Goal: Information Seeking & Learning: Check status

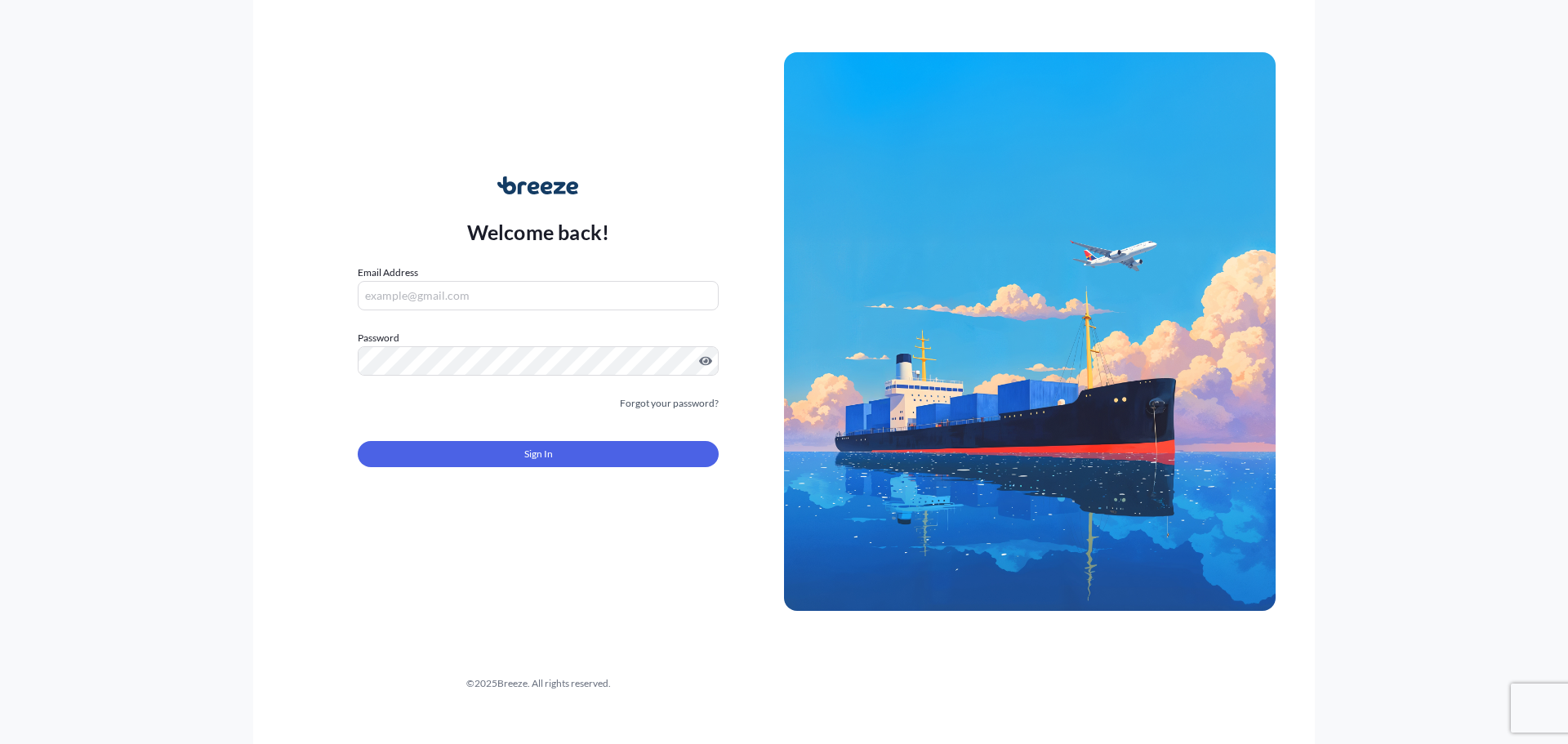
click at [486, 295] on input "Email Address" at bounding box center [538, 295] width 361 height 30
type input "[EMAIL_ADDRESS][DOMAIN_NAME]"
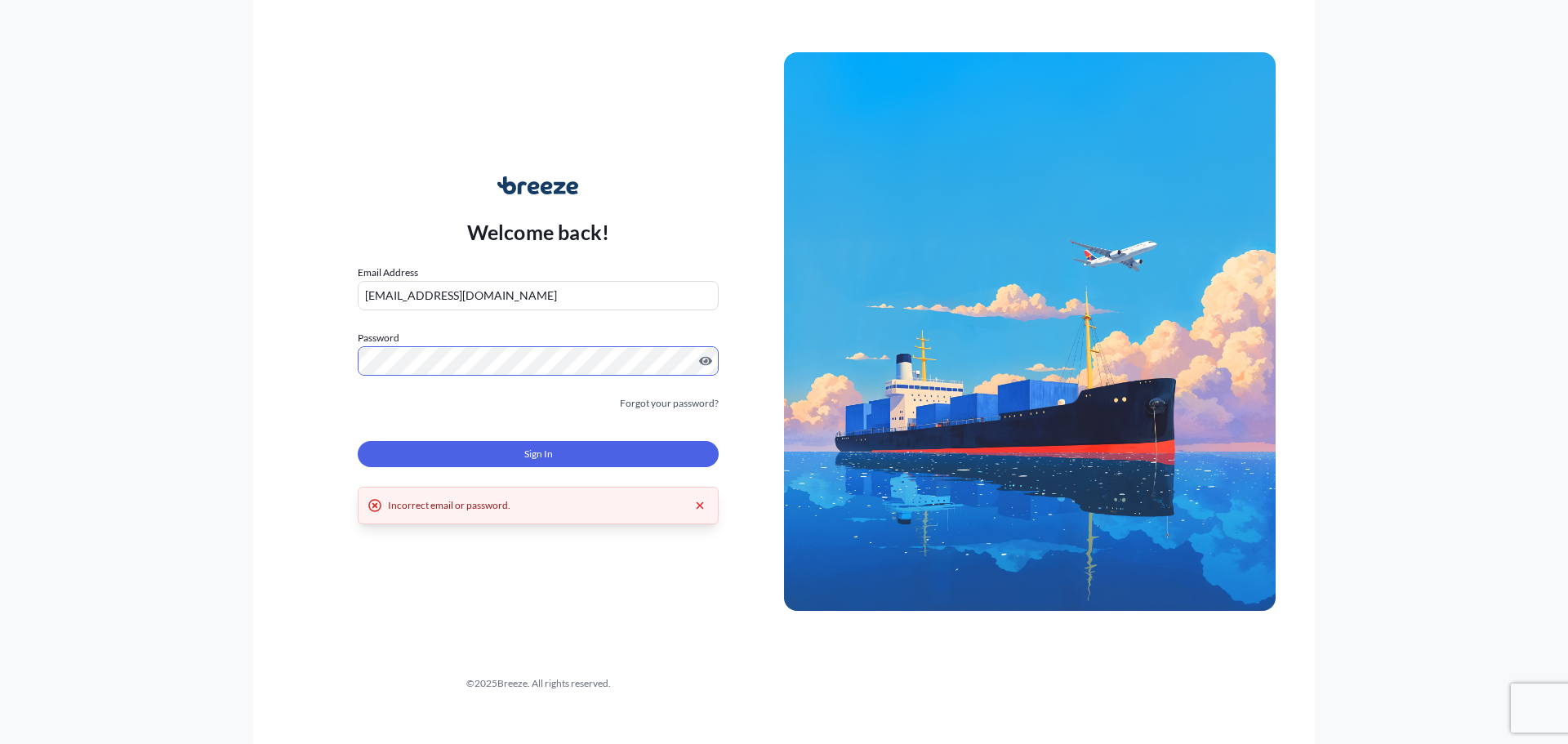
click at [0, 327] on div "Welcome back! Email Address [EMAIL_ADDRESS][DOMAIN_NAME] Password Must include:…" at bounding box center [784, 372] width 1568 height 744
click at [698, 403] on link "Forgot your password?" at bounding box center [669, 403] width 99 height 16
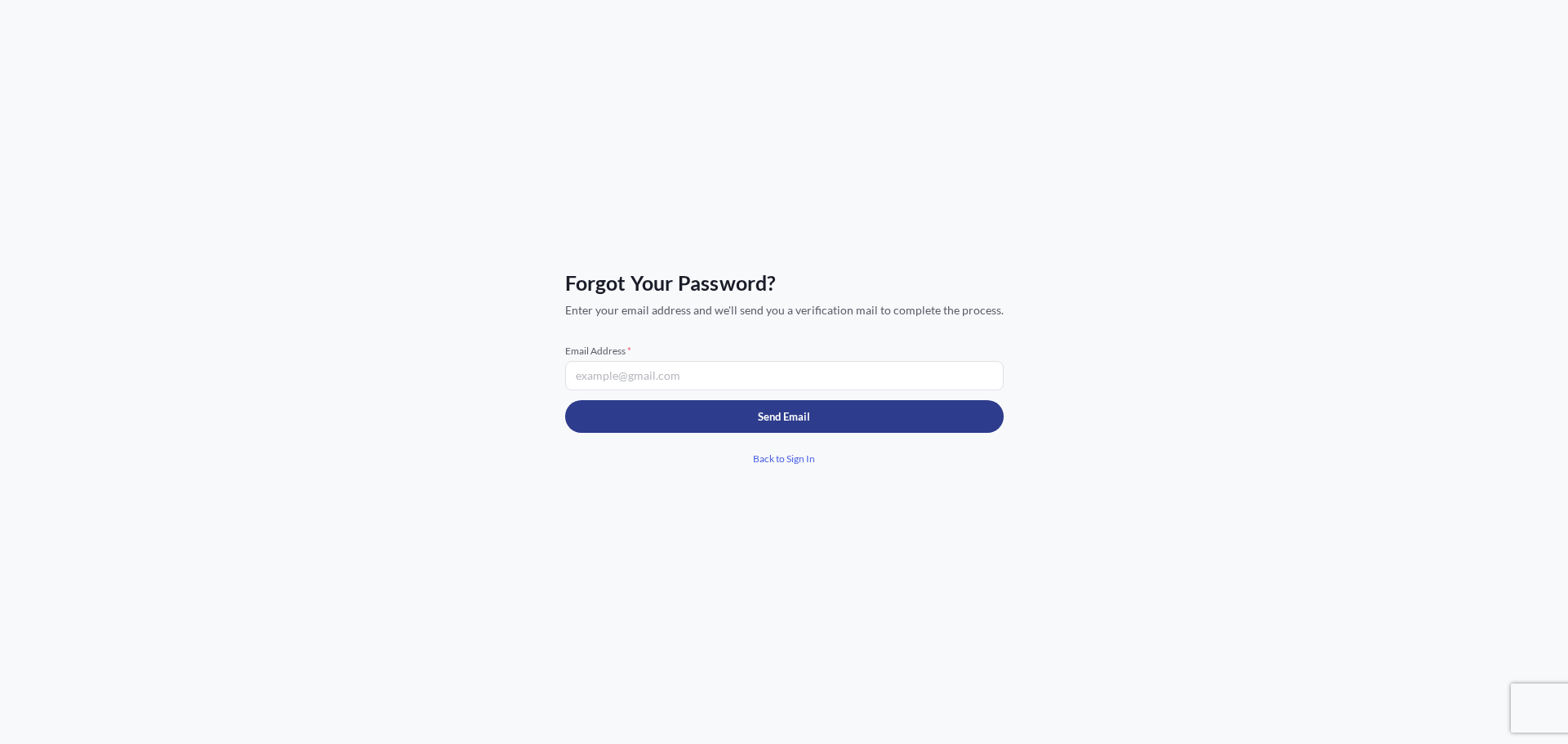
click at [815, 376] on input "Email Address *" at bounding box center [784, 375] width 439 height 30
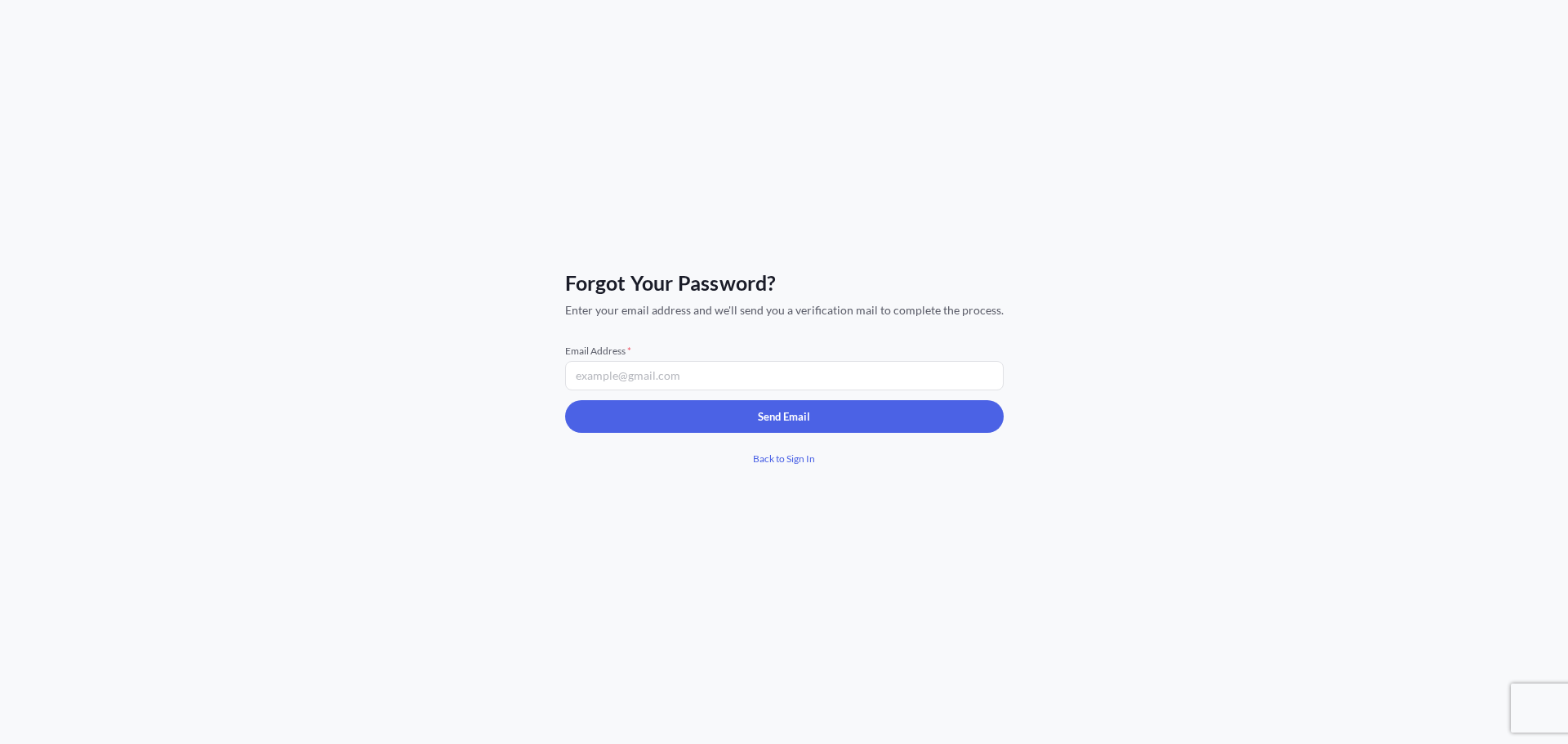
type input "[EMAIL_ADDRESS][DOMAIN_NAME]"
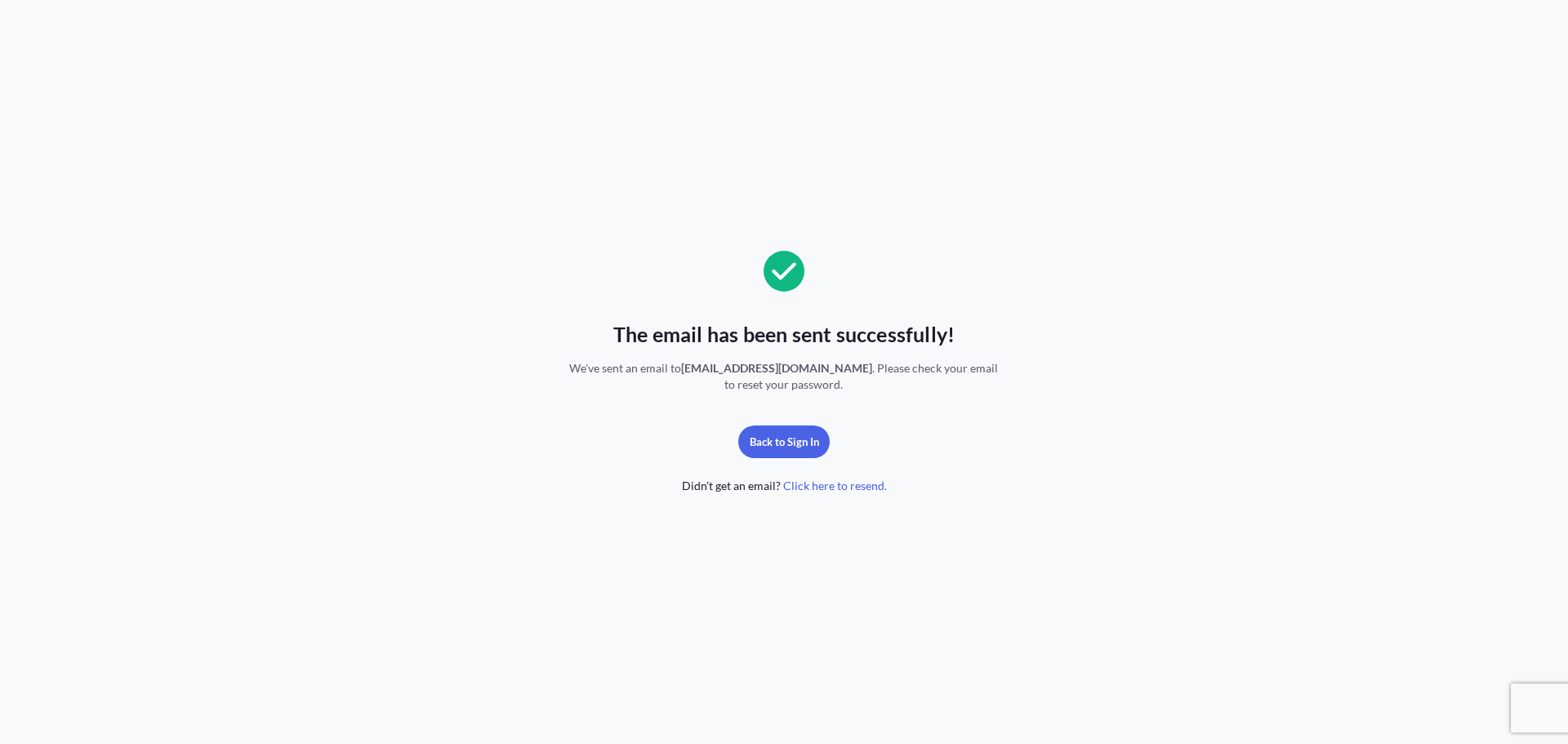
click at [1388, 37] on div "The email has been sent successfully! We've sent an email to [PERSON_NAME][EMAI…" at bounding box center [784, 372] width 1568 height 744
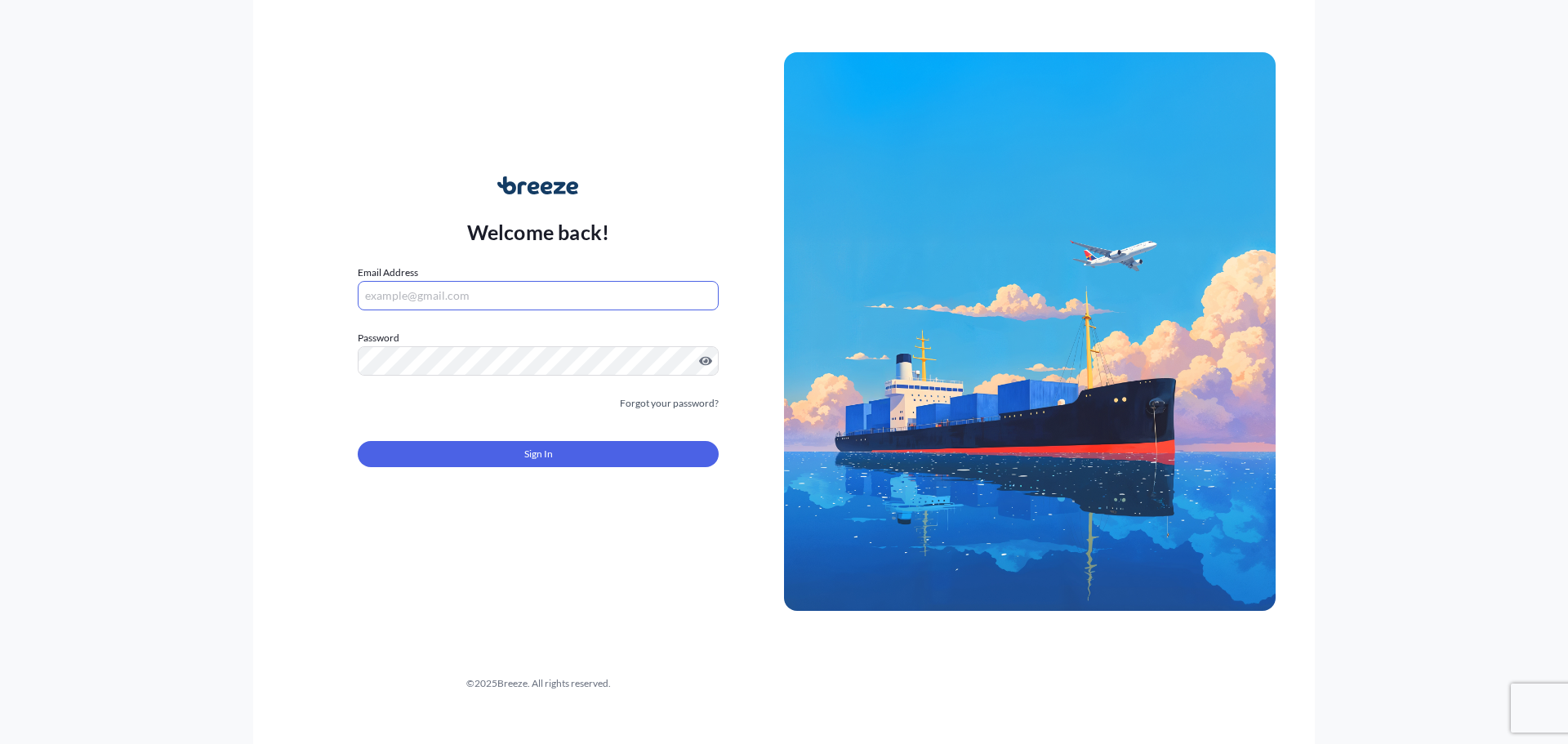
click at [477, 293] on input "Email Address" at bounding box center [538, 295] width 361 height 30
type input "[EMAIL_ADDRESS][DOMAIN_NAME]"
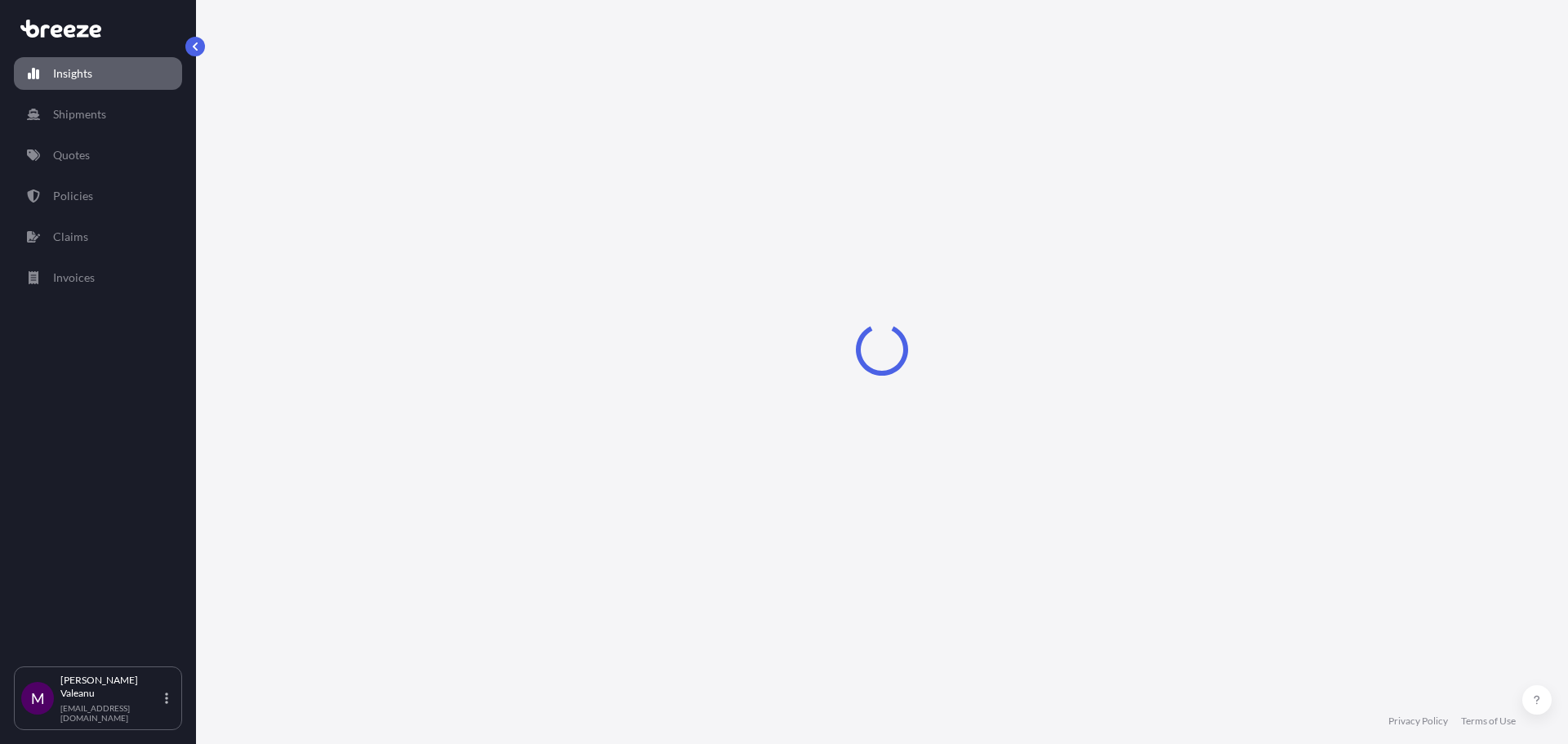
select select "2025"
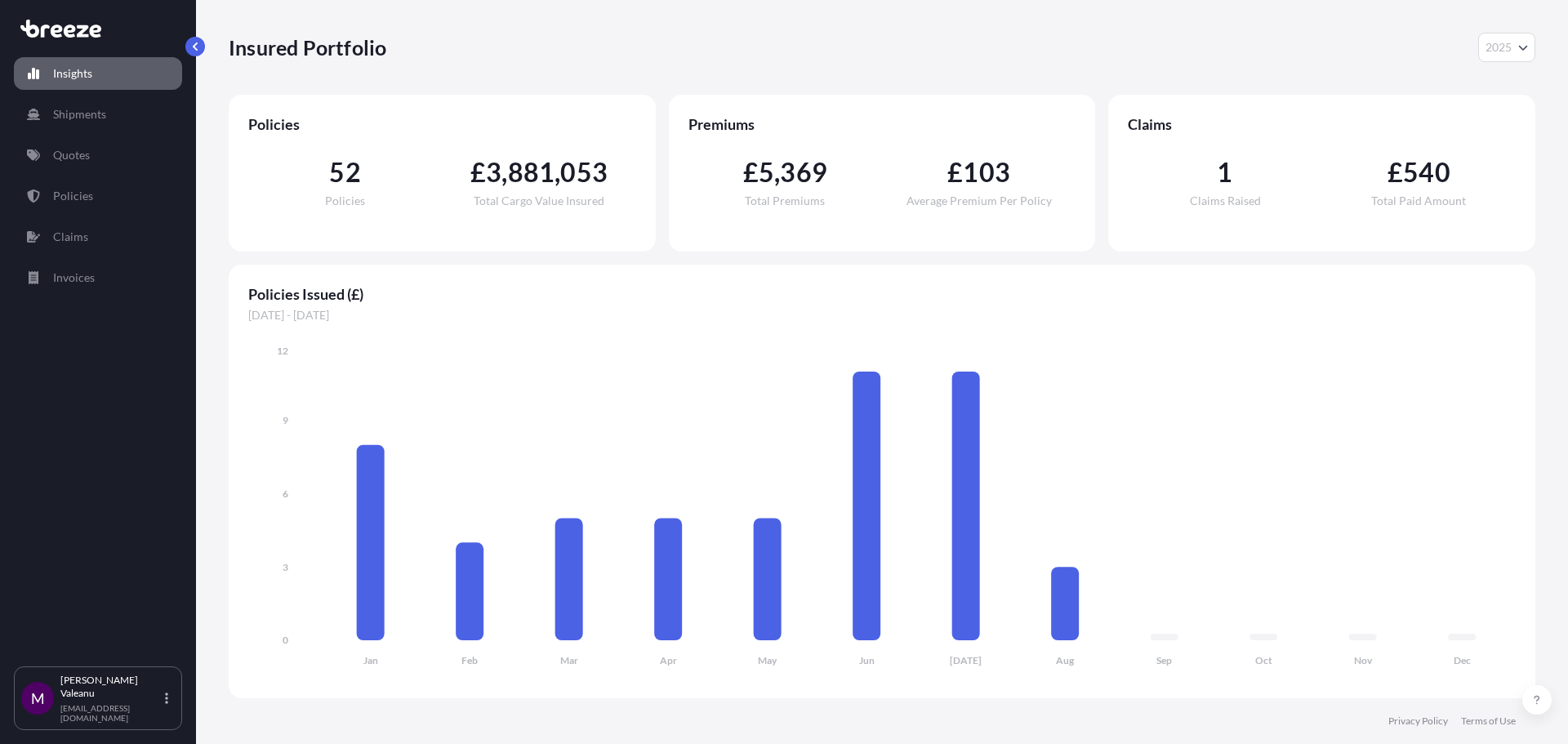
click at [1237, 182] on div "1 Claims Raised" at bounding box center [1224, 183] width 193 height 48
click at [1446, 198] on span "Total Paid Amount" at bounding box center [1418, 200] width 95 height 11
click at [103, 112] on p "Shipments" at bounding box center [79, 114] width 53 height 16
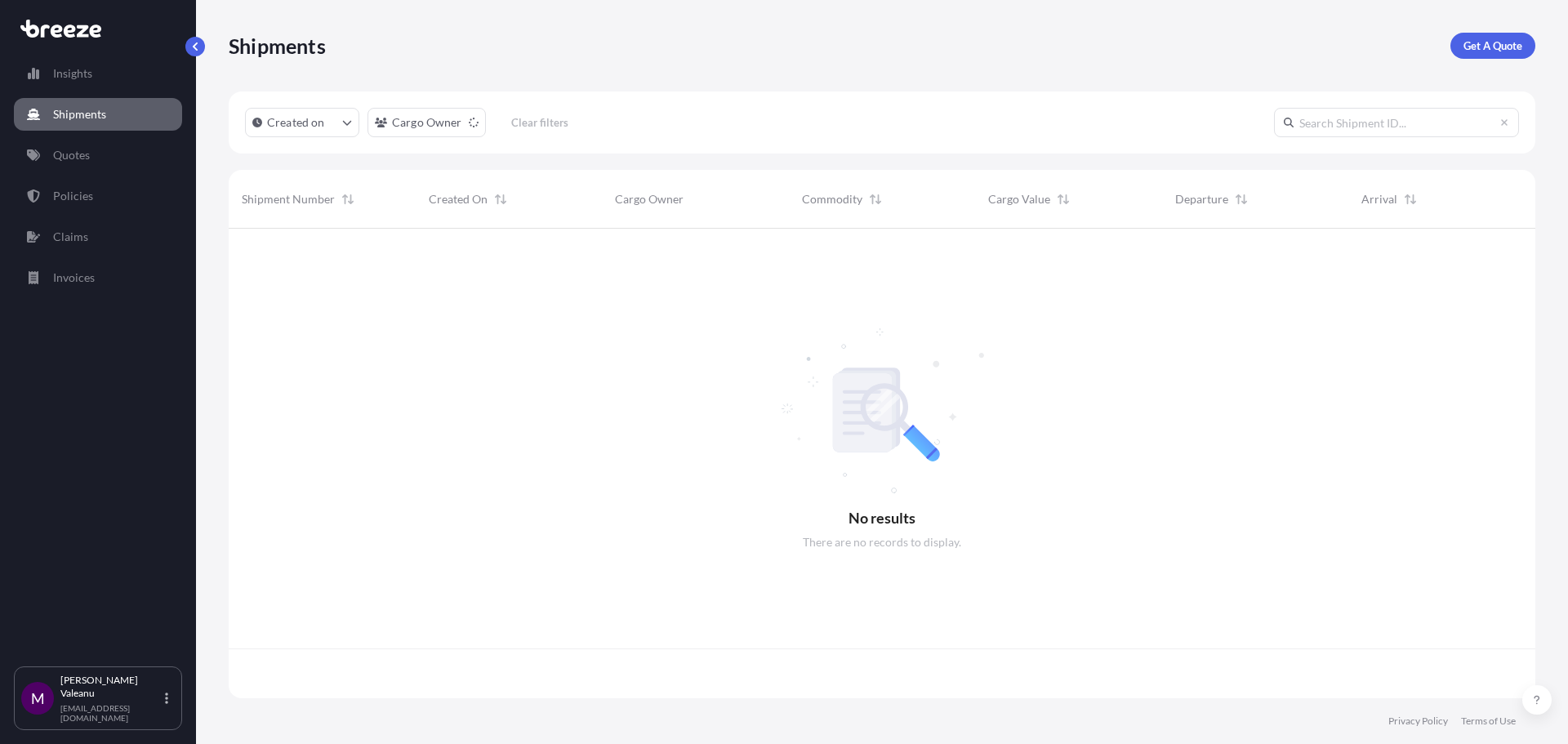
scroll to position [466, 1295]
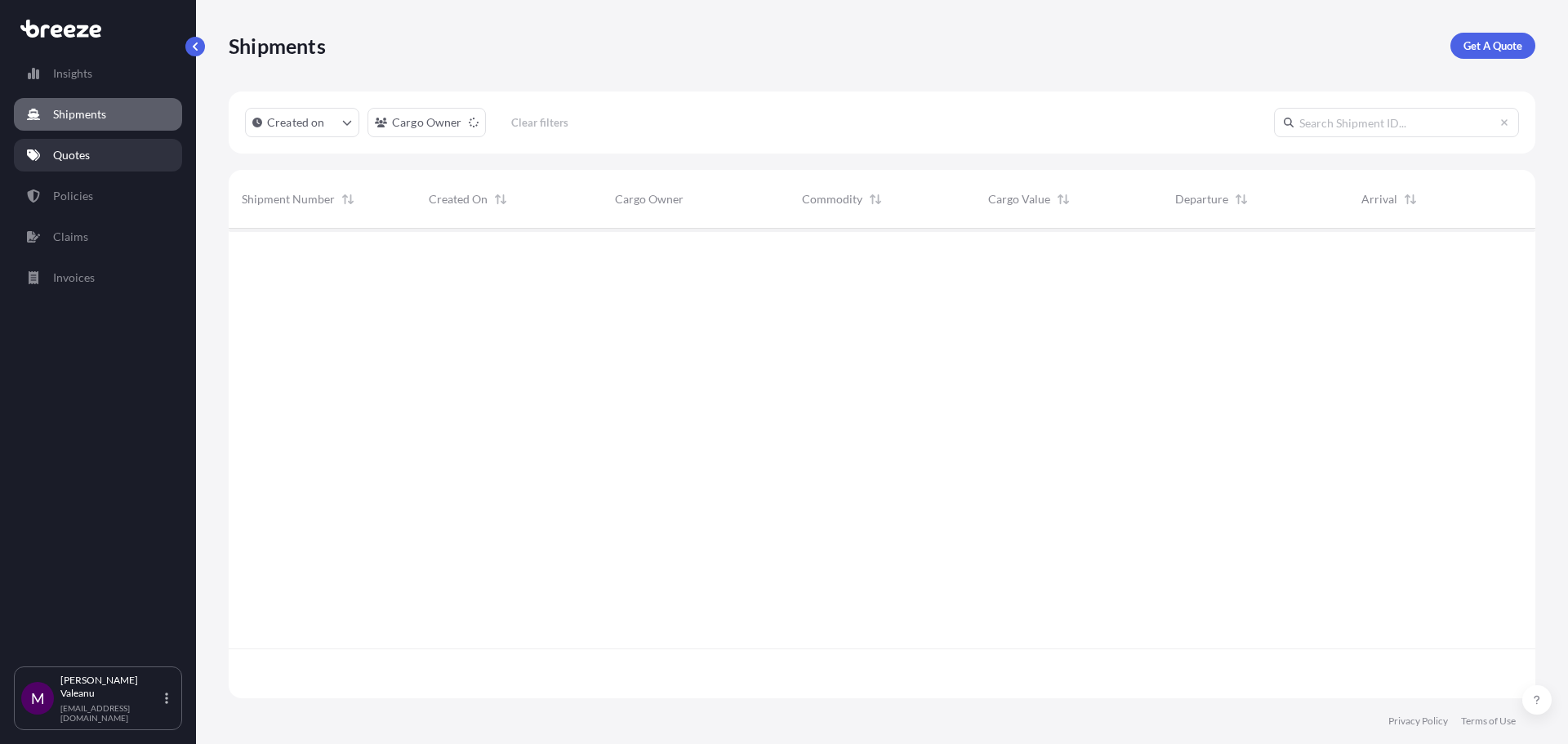
click at [99, 149] on link "Quotes" at bounding box center [98, 155] width 169 height 32
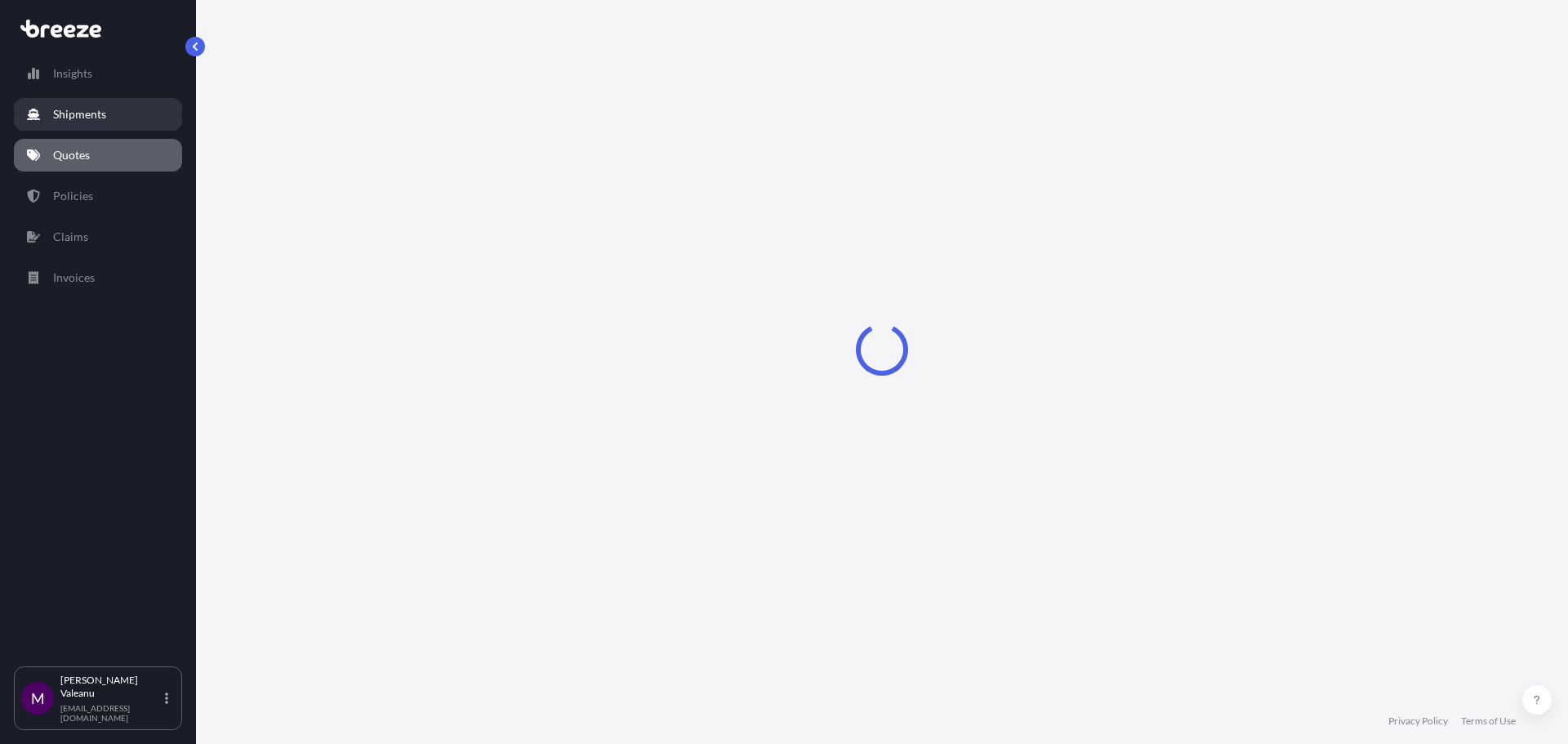
click at [109, 107] on link "Shipments" at bounding box center [98, 114] width 169 height 32
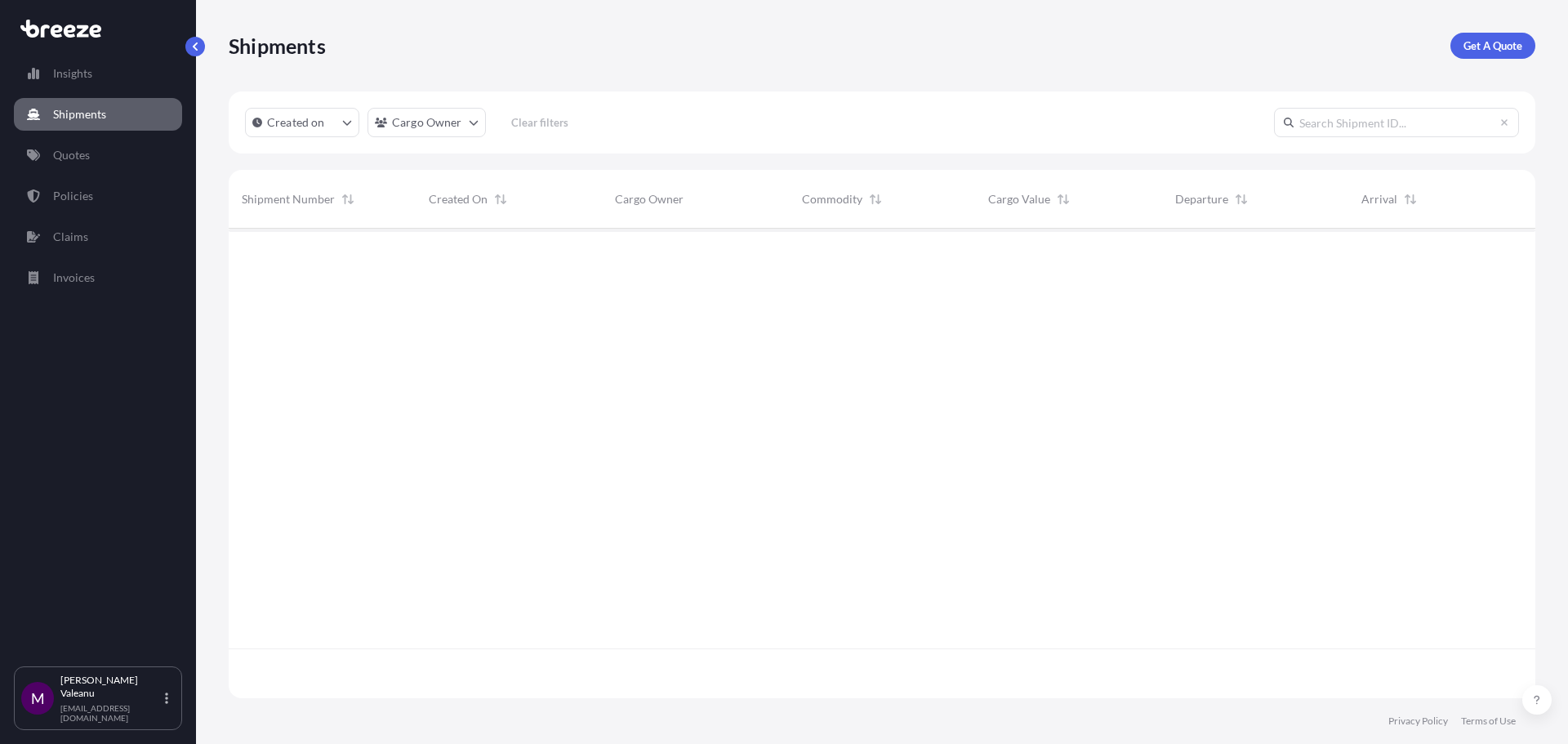
scroll to position [466, 1295]
click at [102, 76] on link "Insights" at bounding box center [98, 73] width 169 height 32
select select "2025"
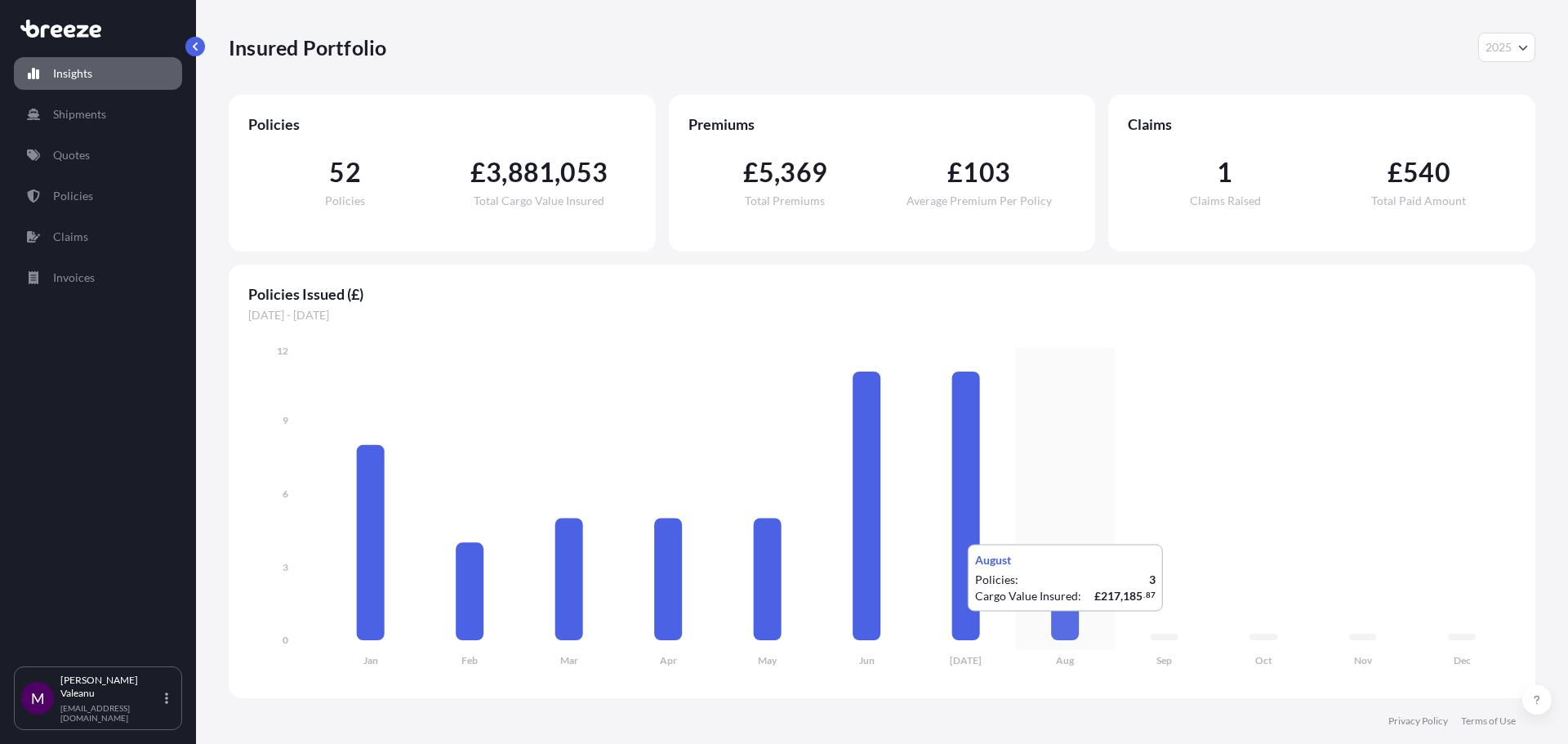
click at [1069, 627] on icon at bounding box center [1065, 603] width 28 height 73
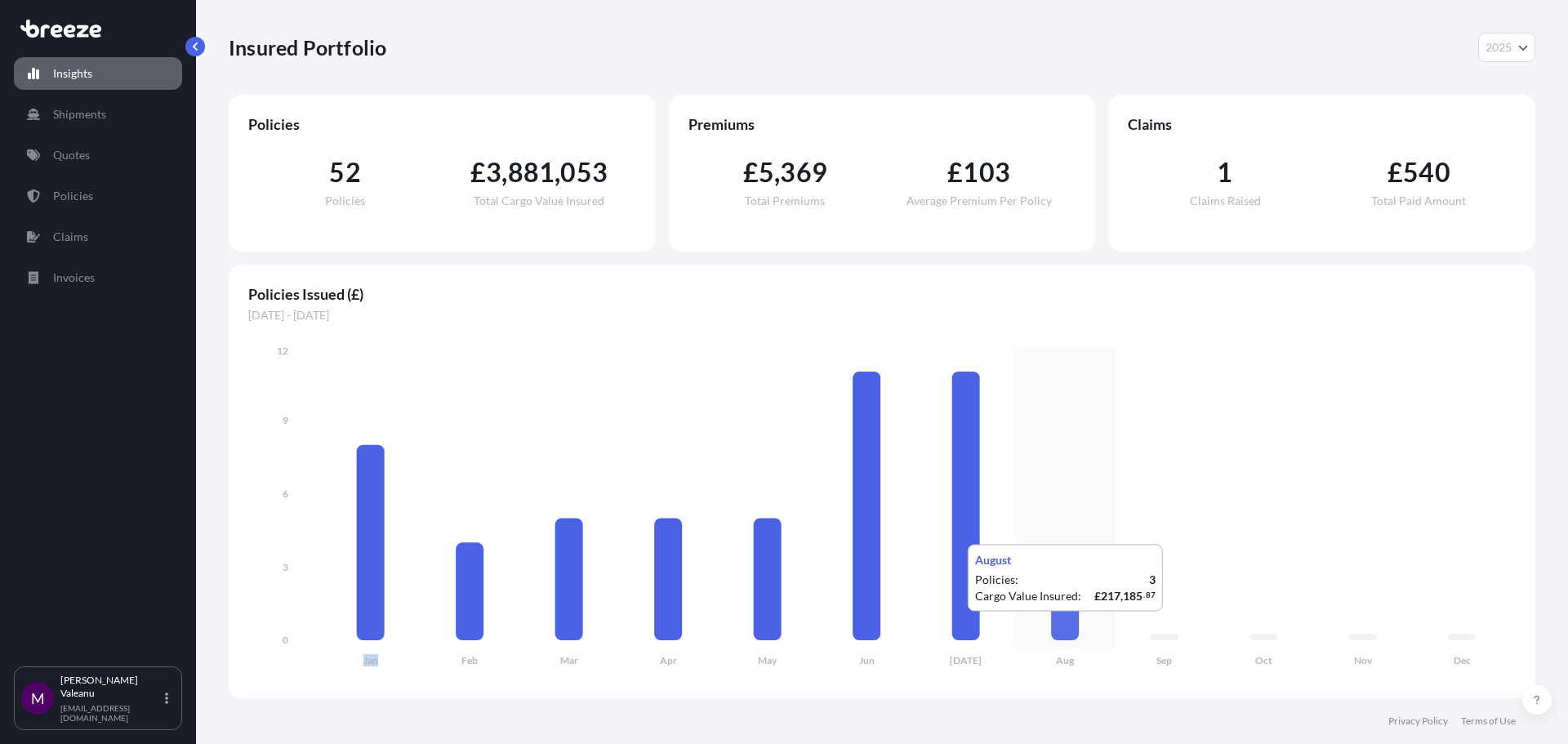
click at [1069, 627] on icon at bounding box center [1065, 603] width 28 height 73
click at [98, 370] on div "Insights Shipments Quotes Policies Claims Invoices" at bounding box center [98, 354] width 169 height 624
